Goal: Task Accomplishment & Management: Use online tool/utility

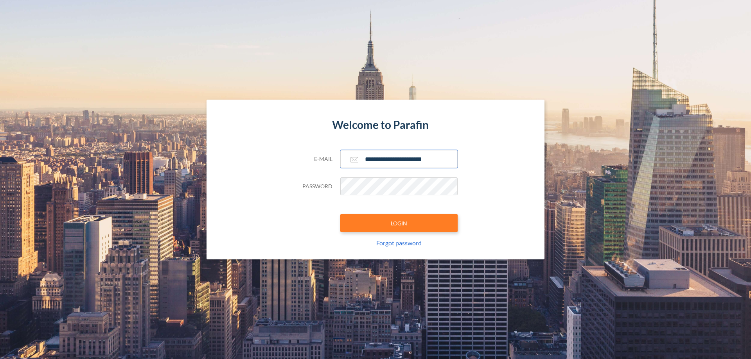
type input "**********"
click at [399, 223] on button "LOGIN" at bounding box center [398, 223] width 117 height 18
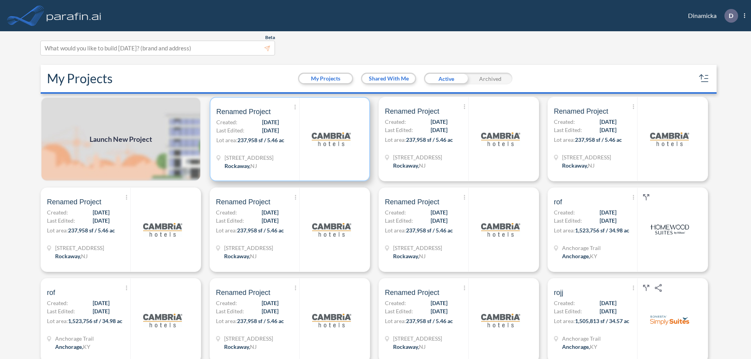
scroll to position [2, 0]
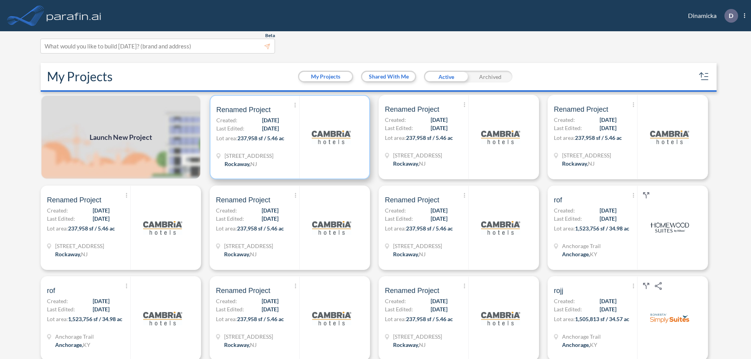
click at [288, 137] on p "Lot area: 237,958 sf / 5.46 ac" at bounding box center [257, 139] width 83 height 11
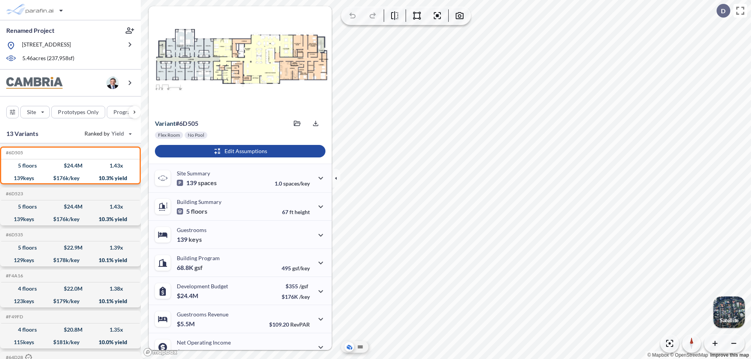
scroll to position [40, 0]
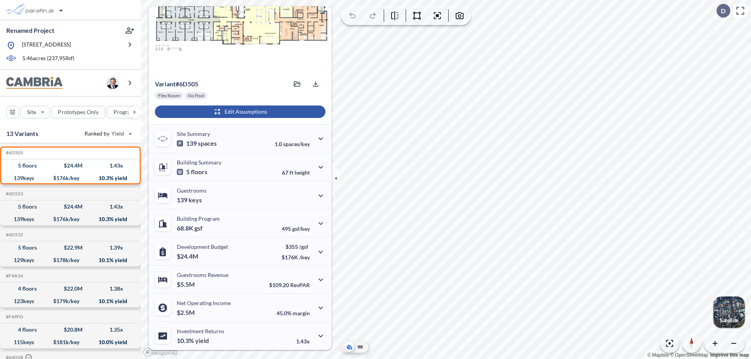
click at [239, 112] on div "button" at bounding box center [240, 112] width 171 height 13
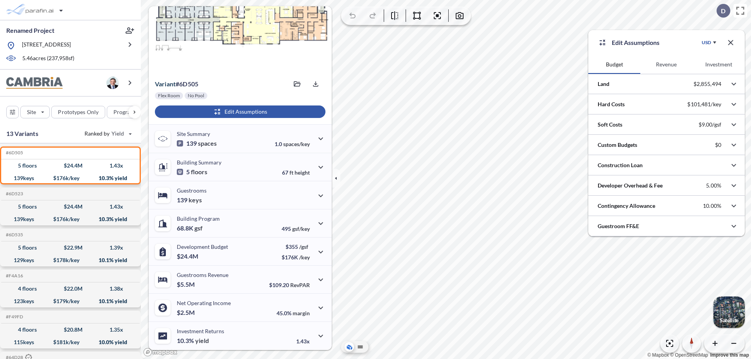
click at [666, 65] on button "Revenue" at bounding box center [666, 64] width 52 height 19
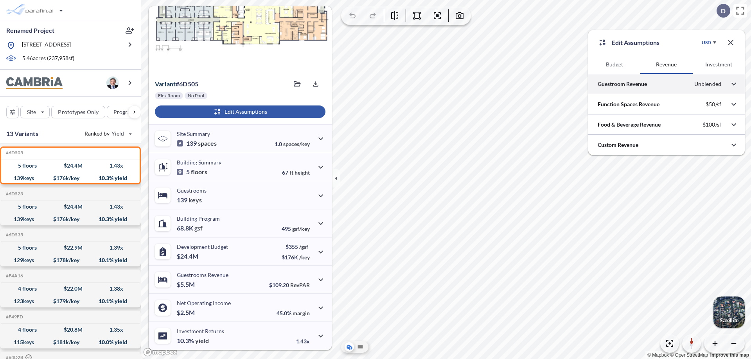
click at [666, 84] on div at bounding box center [666, 84] width 156 height 20
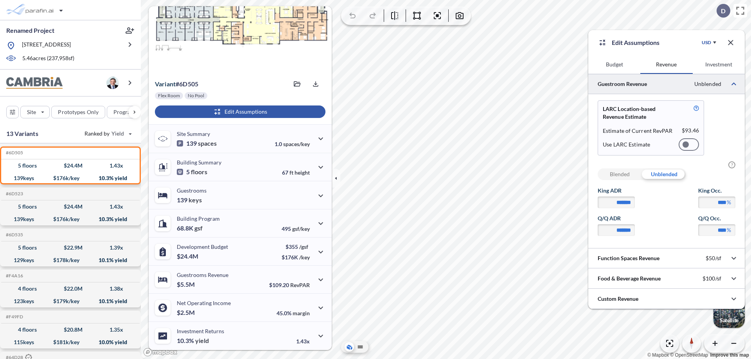
click at [689, 145] on div at bounding box center [689, 144] width 20 height 13
